Goal: Transaction & Acquisition: Obtain resource

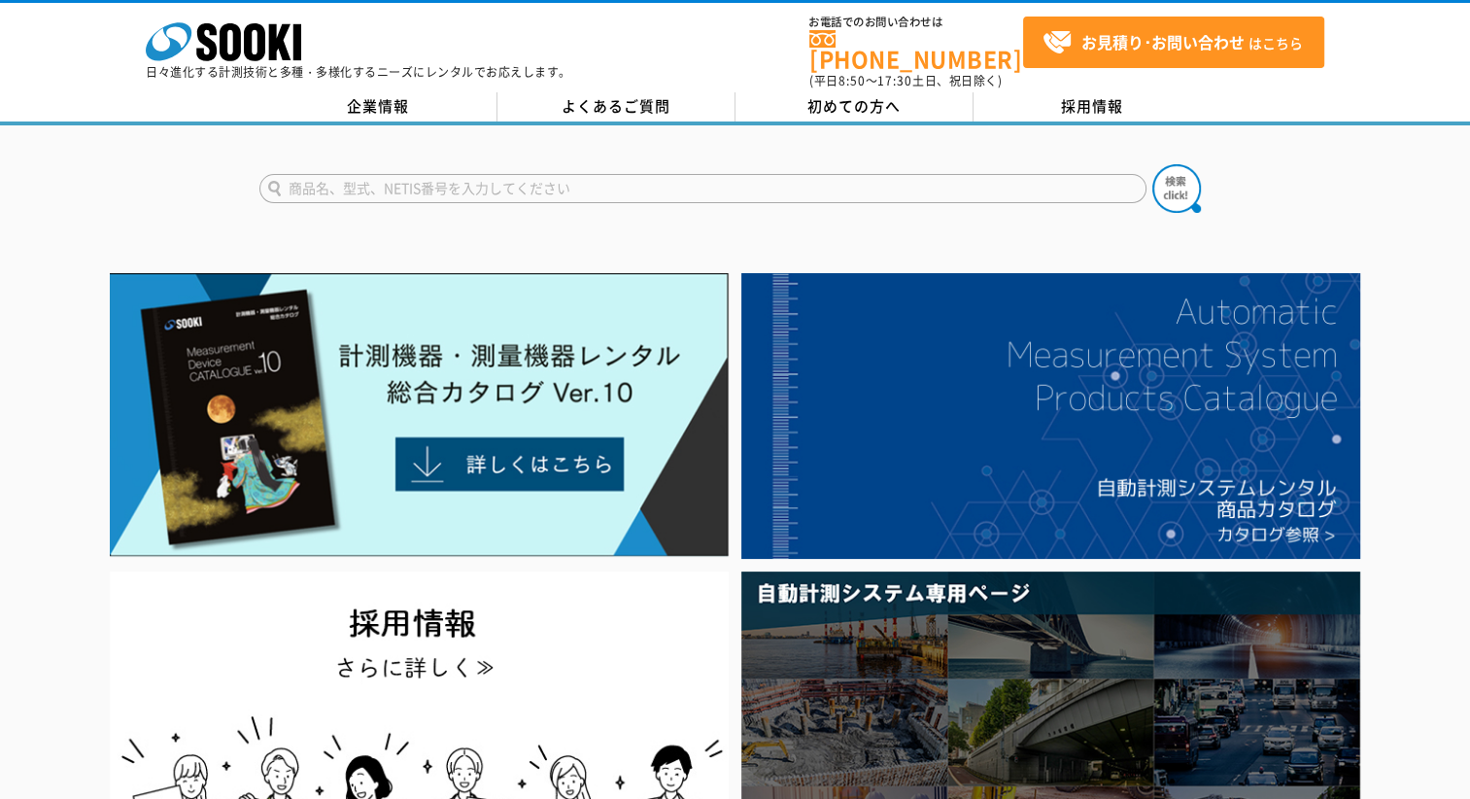
click at [455, 179] on input "text" at bounding box center [702, 188] width 887 height 29
type input "5000"
click at [1152, 164] on button at bounding box center [1176, 188] width 49 height 49
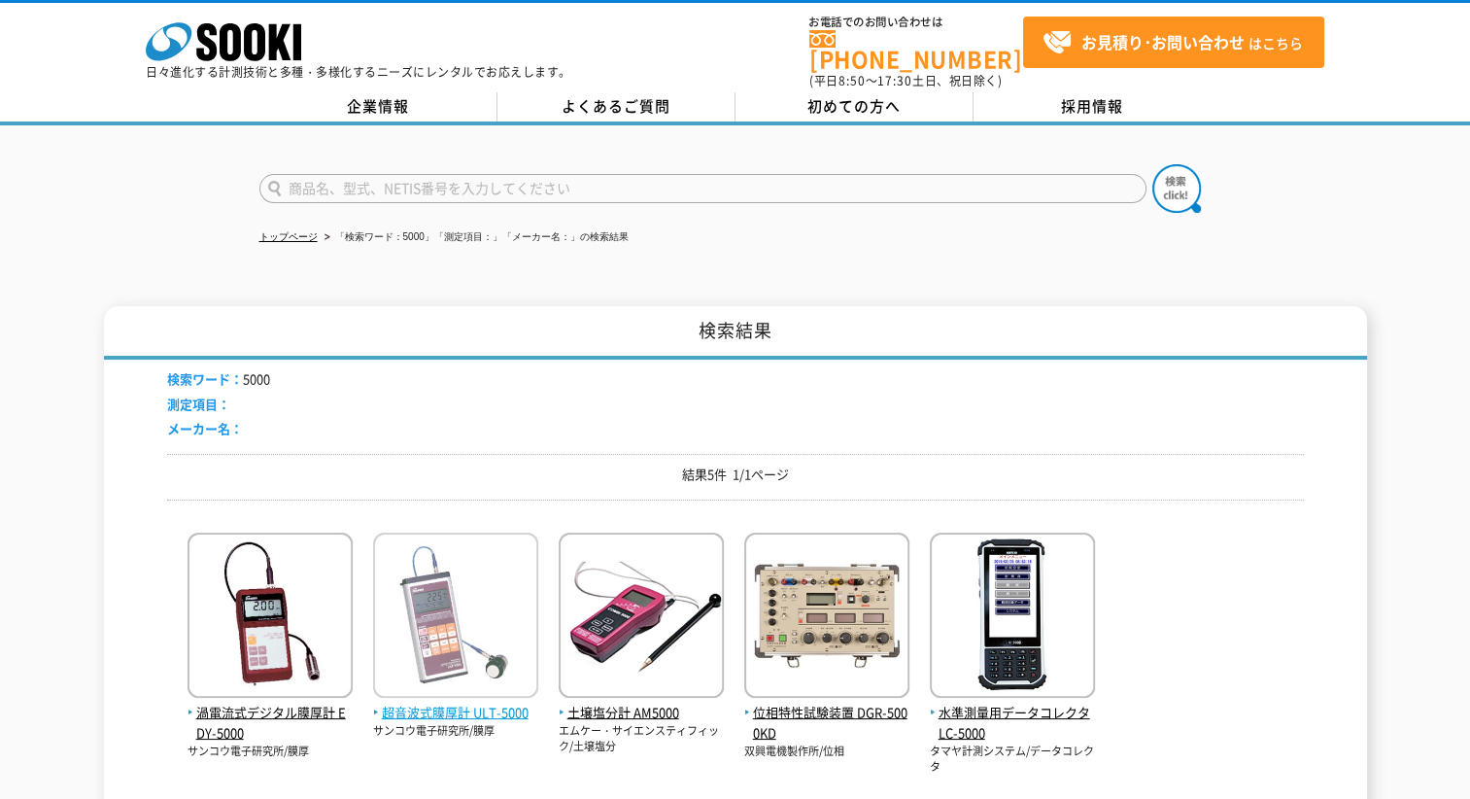
click at [494, 703] on span "超音波式膜厚計 ULT-5000" at bounding box center [455, 712] width 165 height 20
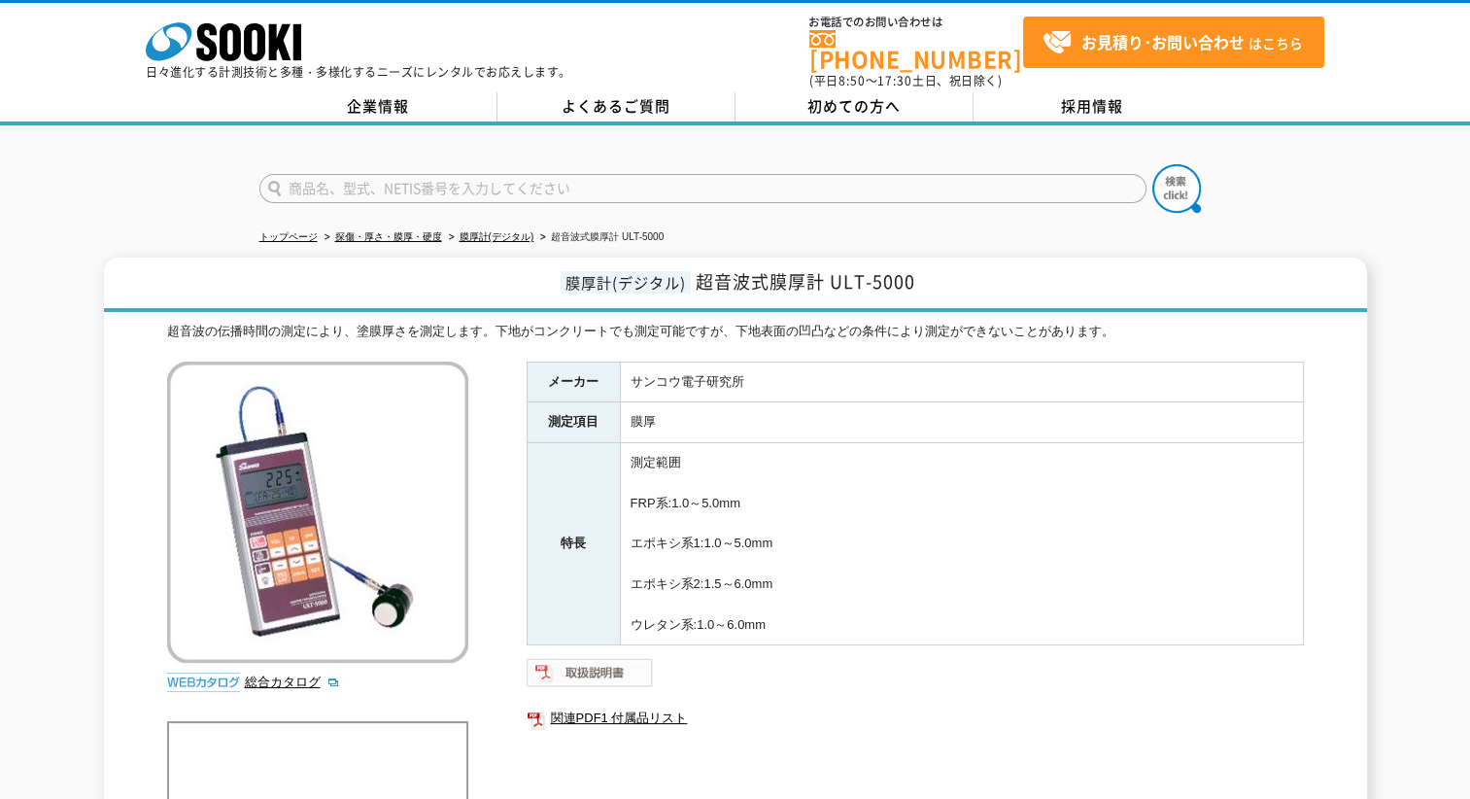
click at [576, 657] on img at bounding box center [590, 672] width 127 height 31
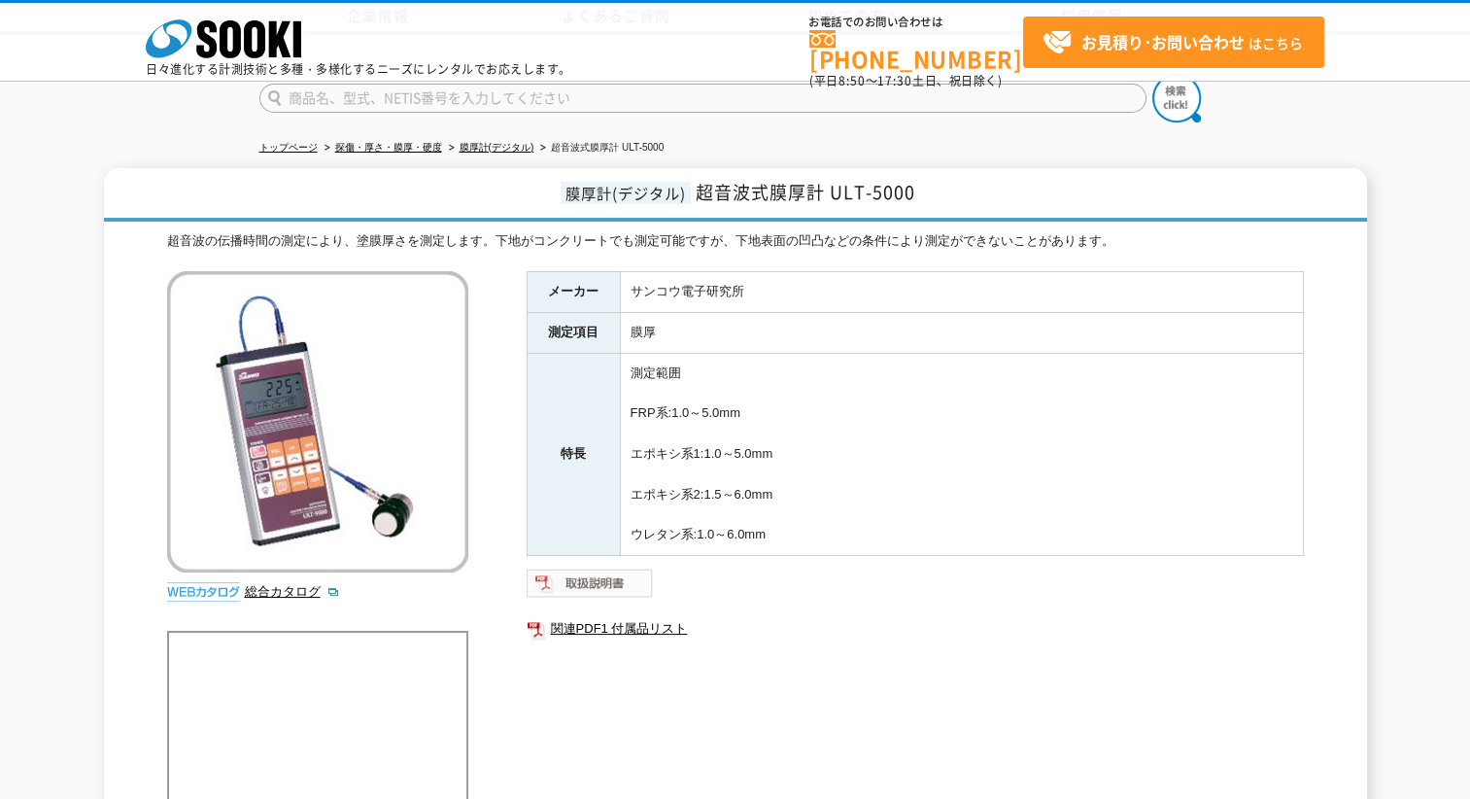
scroll to position [355, 0]
